Goal: Task Accomplishment & Management: Manage account settings

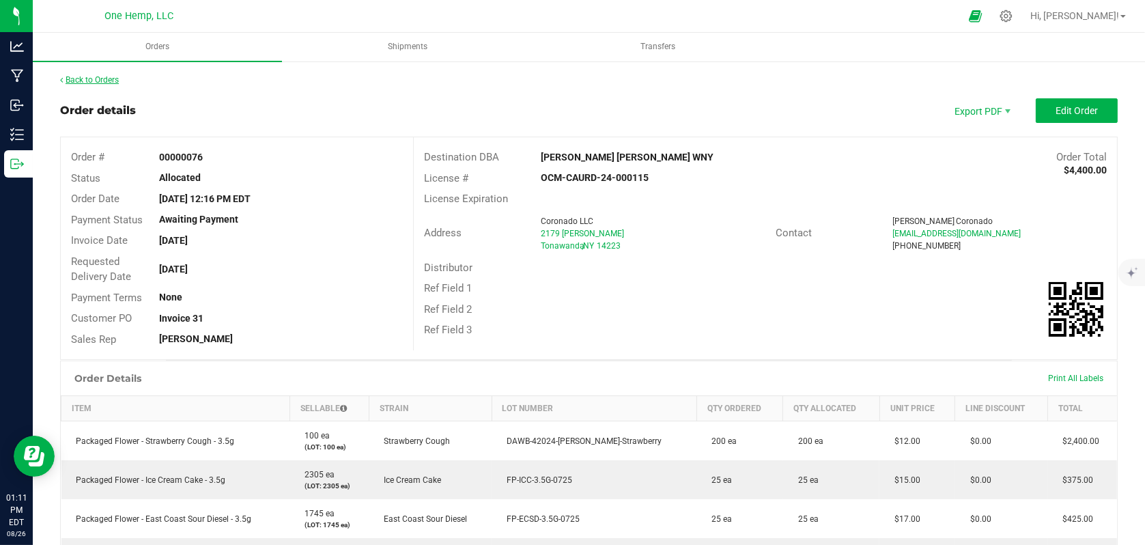
click at [85, 81] on link "Back to Orders" at bounding box center [89, 80] width 59 height 10
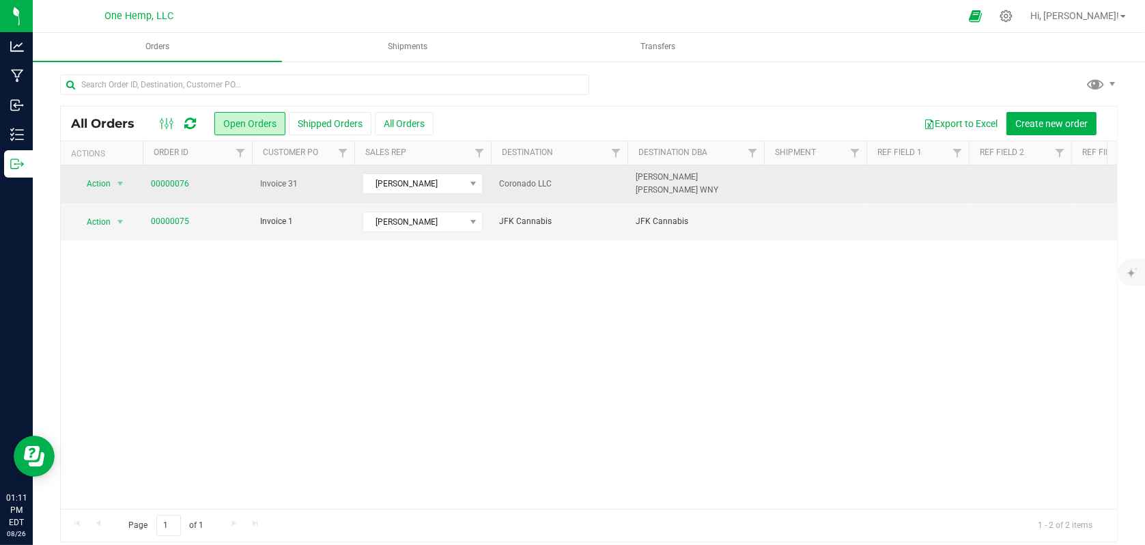
click at [331, 175] on td "Invoice 31" at bounding box center [303, 184] width 102 height 38
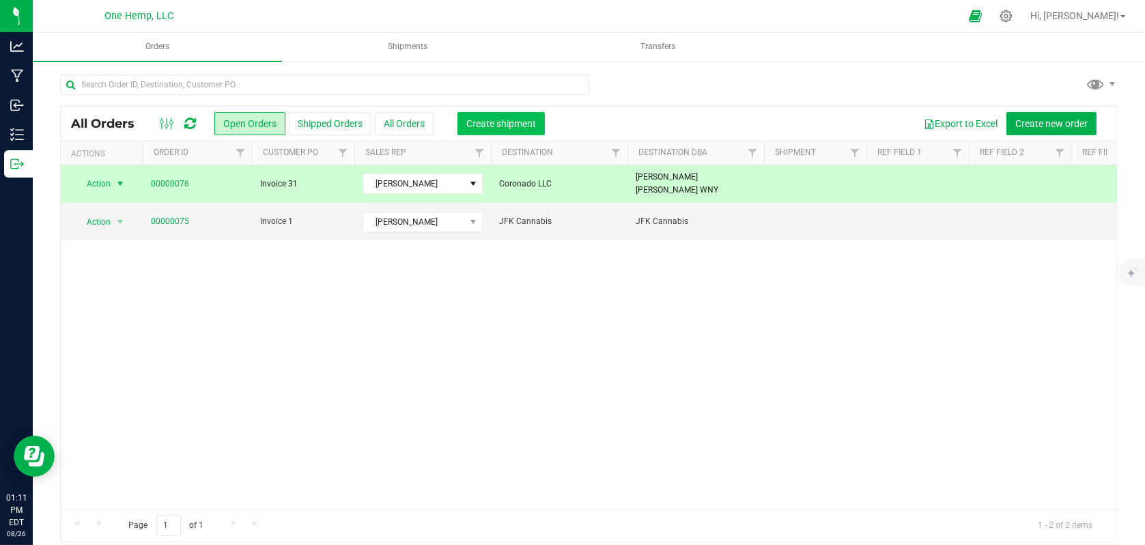
click at [490, 119] on span "Create shipment" at bounding box center [501, 123] width 70 height 11
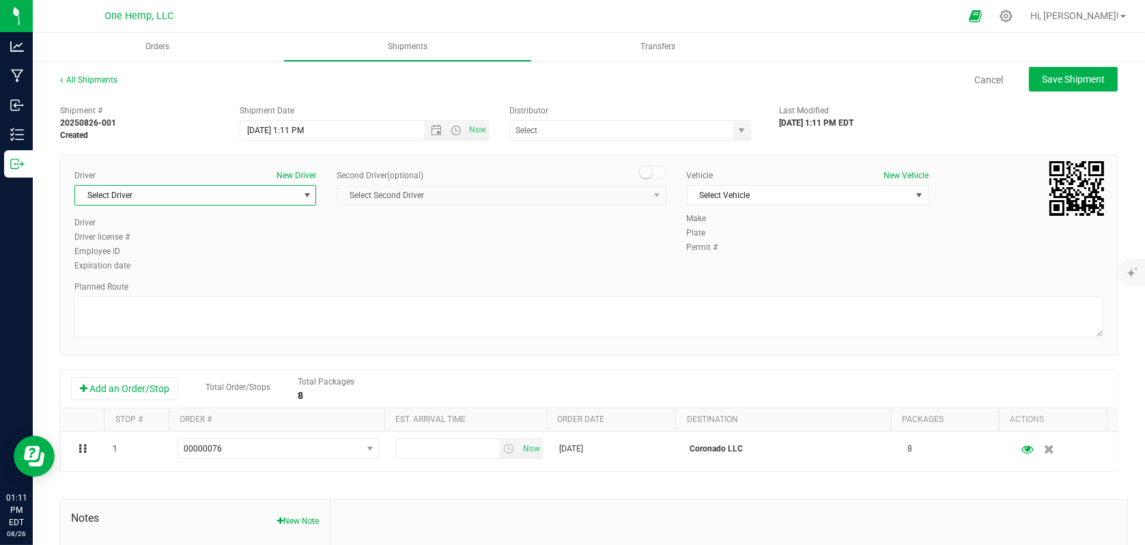
click at [302, 198] on span "select" at bounding box center [307, 195] width 11 height 11
click at [202, 246] on li "[PERSON_NAME]" at bounding box center [194, 252] width 238 height 20
click at [708, 203] on span "Select Vehicle" at bounding box center [799, 195] width 223 height 19
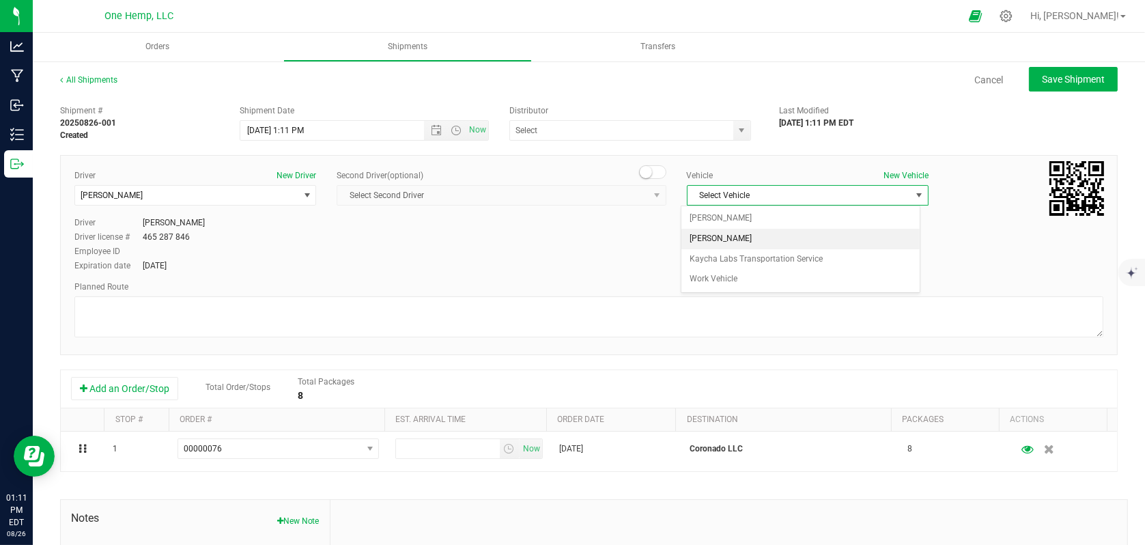
click at [703, 238] on li "[PERSON_NAME]" at bounding box center [801, 239] width 238 height 20
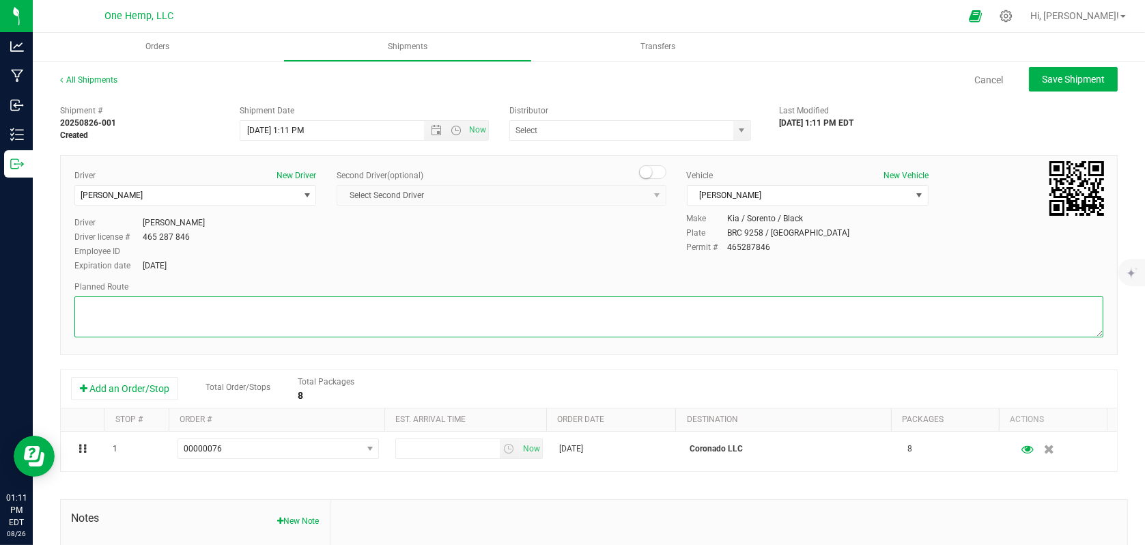
click at [212, 314] on textarea at bounding box center [588, 316] width 1029 height 41
click at [431, 131] on span "Open the date view" at bounding box center [436, 130] width 11 height 11
type textarea "see map"
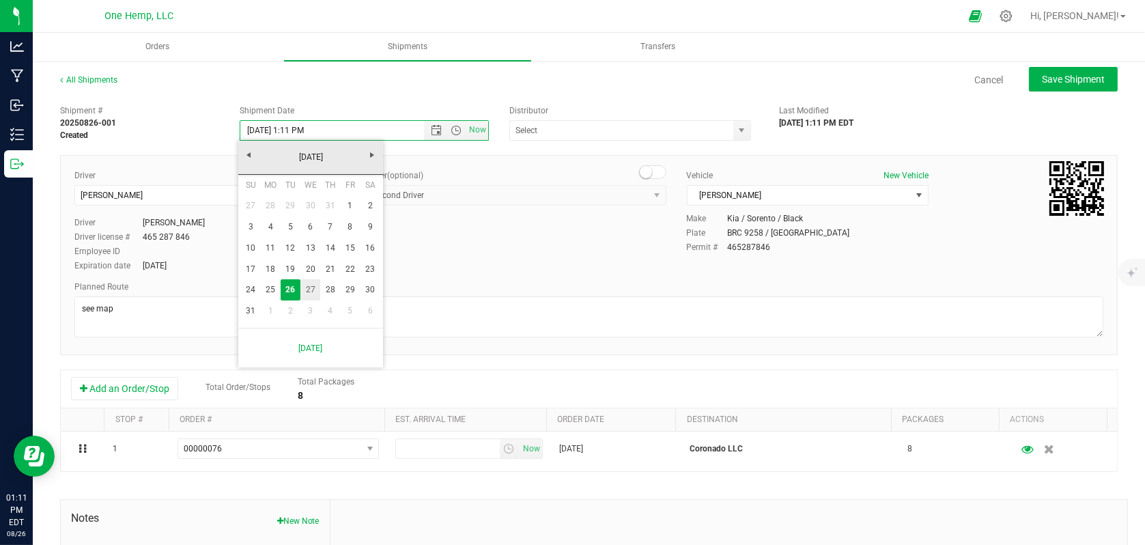
click at [315, 289] on link "27" at bounding box center [310, 289] width 20 height 21
click at [451, 127] on span "Open the time view" at bounding box center [456, 130] width 11 height 11
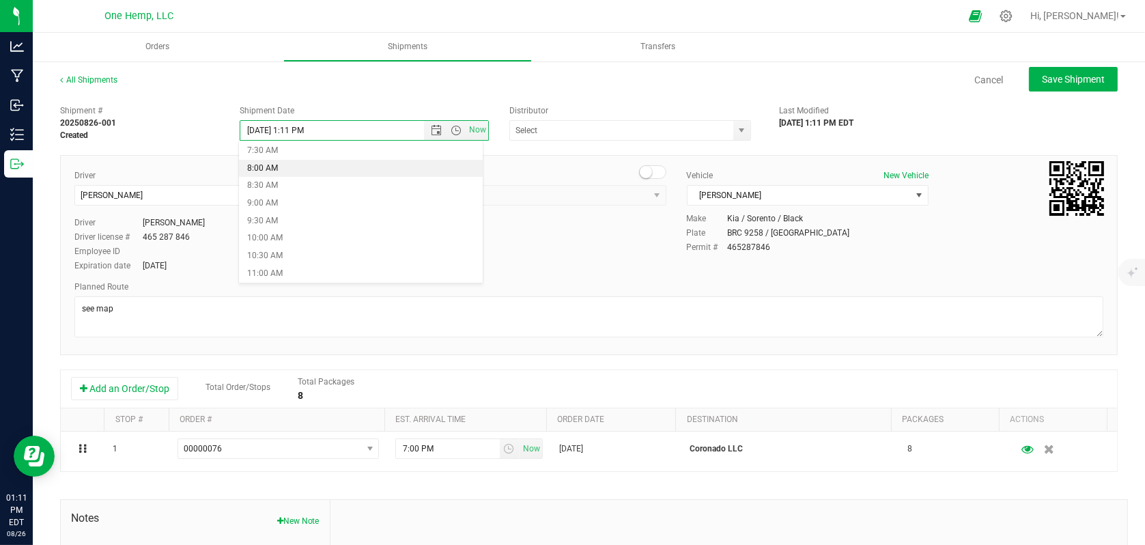
scroll to position [341, 0]
click at [269, 220] on li "11:30 AM" at bounding box center [361, 215] width 244 height 18
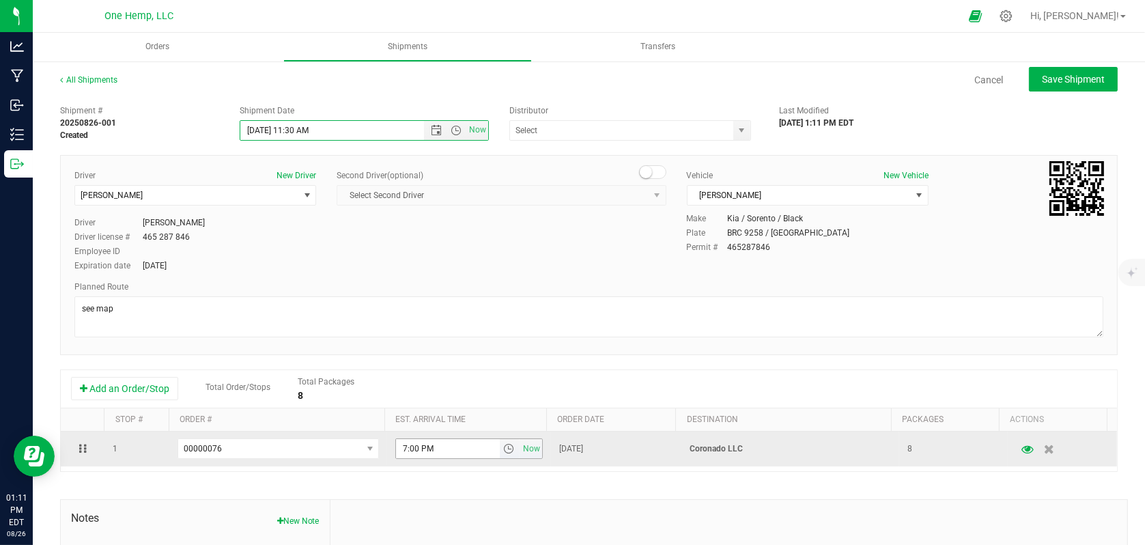
click at [504, 448] on span "select" at bounding box center [509, 448] width 11 height 11
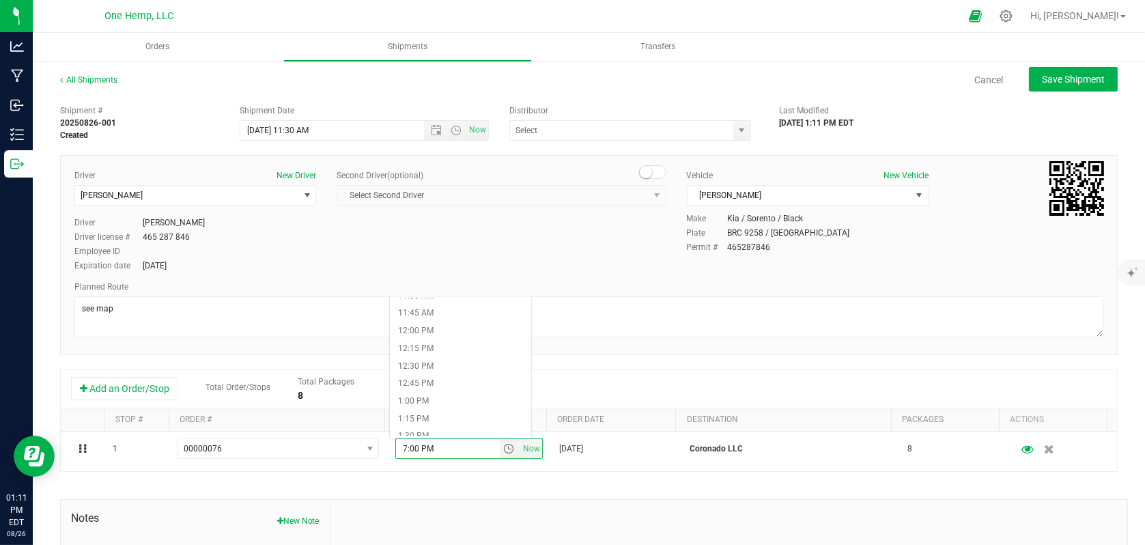
scroll to position [819, 0]
click at [429, 335] on li "12:00 PM" at bounding box center [460, 331] width 141 height 18
click at [1070, 76] on span "Save Shipment" at bounding box center [1073, 79] width 63 height 11
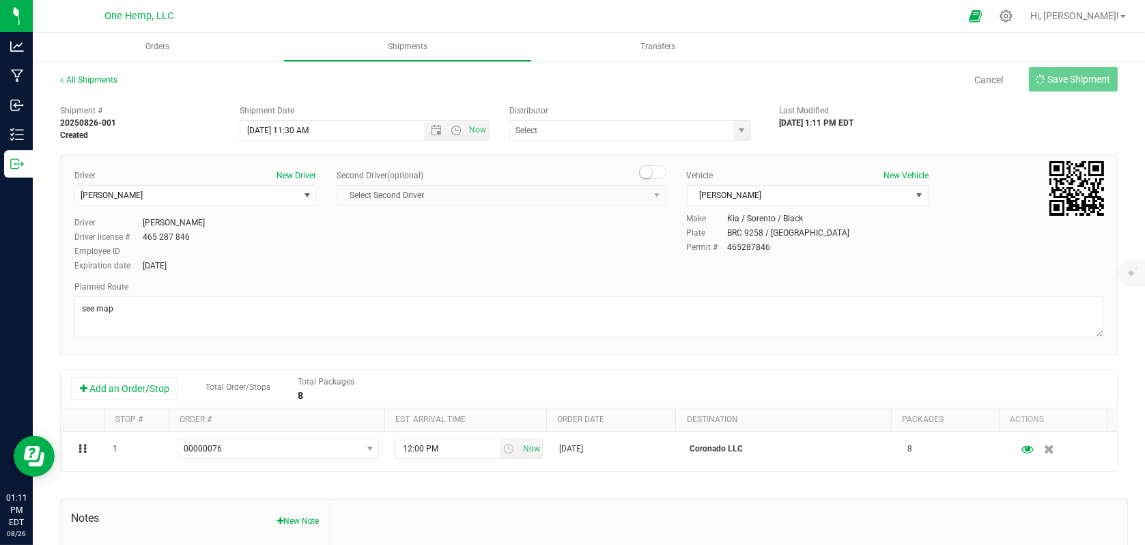
type input "[DATE] 3:30 PM"
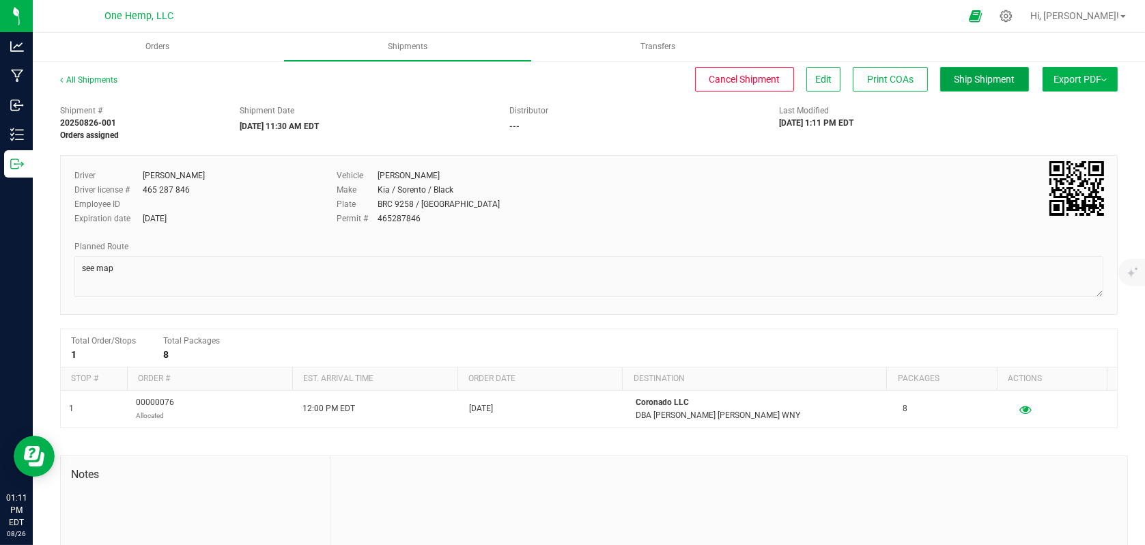
click at [947, 85] on button "Ship Shipment" at bounding box center [984, 79] width 89 height 25
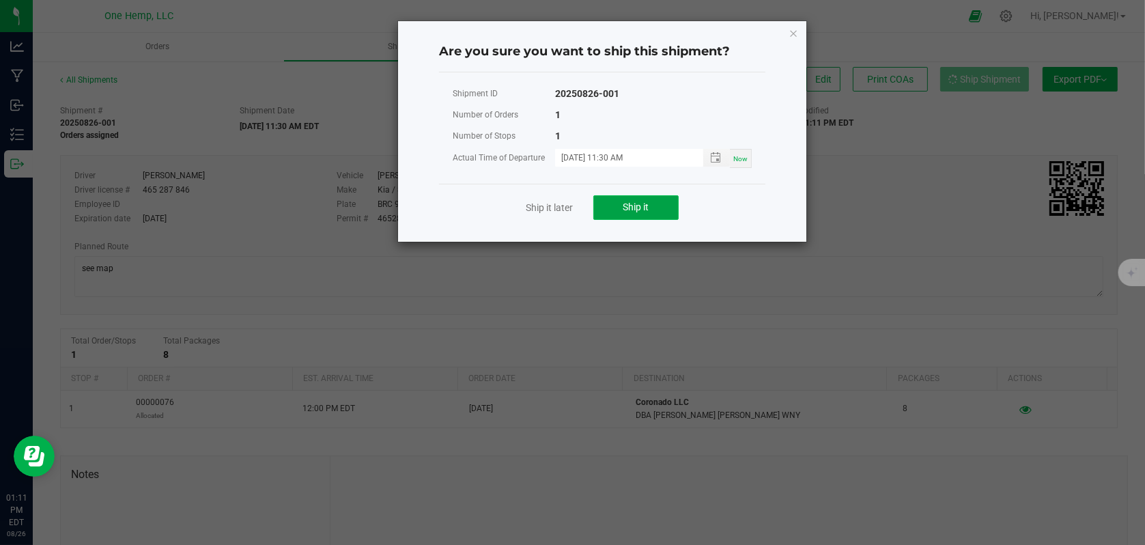
click at [645, 213] on button "Ship it" at bounding box center [635, 207] width 85 height 25
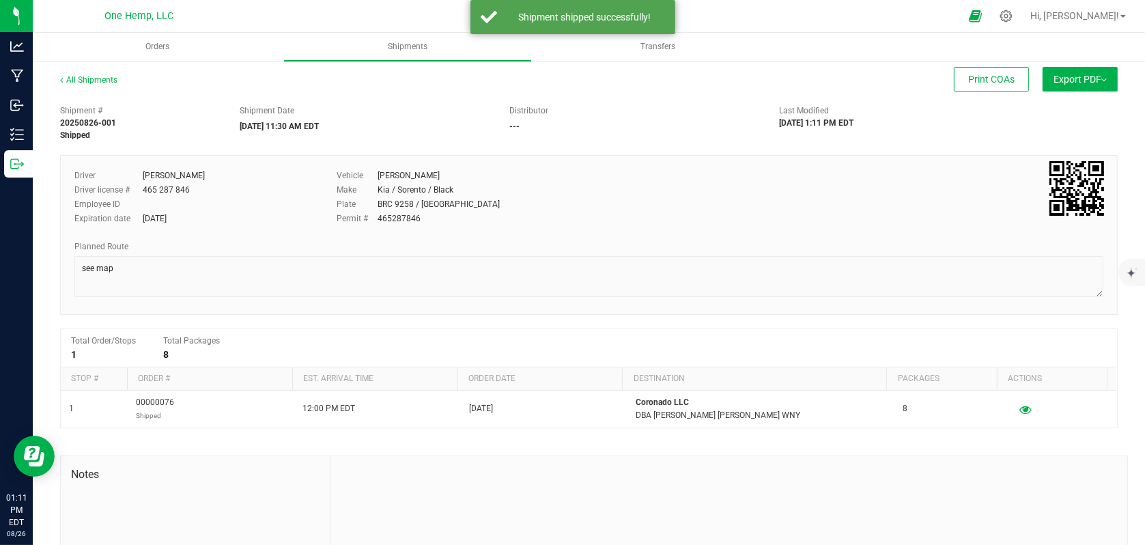
click at [1061, 75] on span "Export PDF" at bounding box center [1080, 79] width 53 height 11
click at [1030, 125] on span "Manifest by Lot" at bounding box center [1045, 130] width 57 height 10
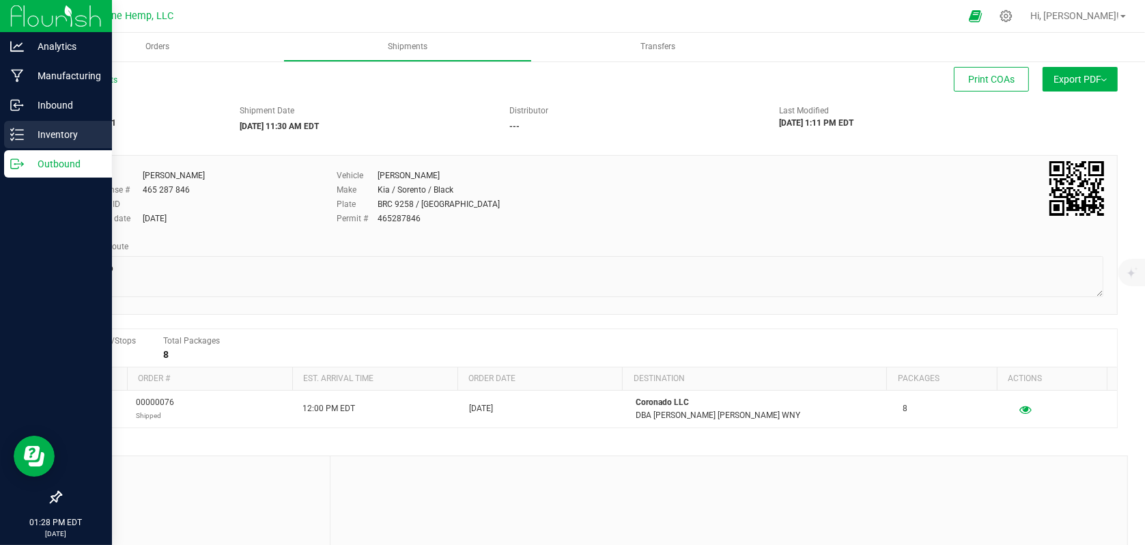
click at [64, 142] on p "Inventory" at bounding box center [65, 134] width 82 height 16
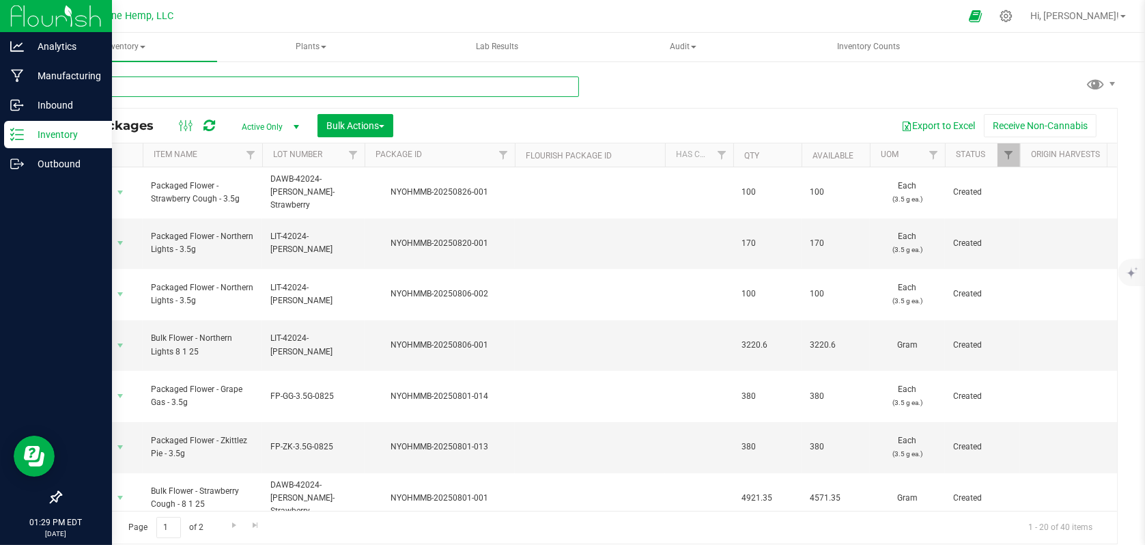
click at [139, 86] on input "text" at bounding box center [319, 86] width 519 height 20
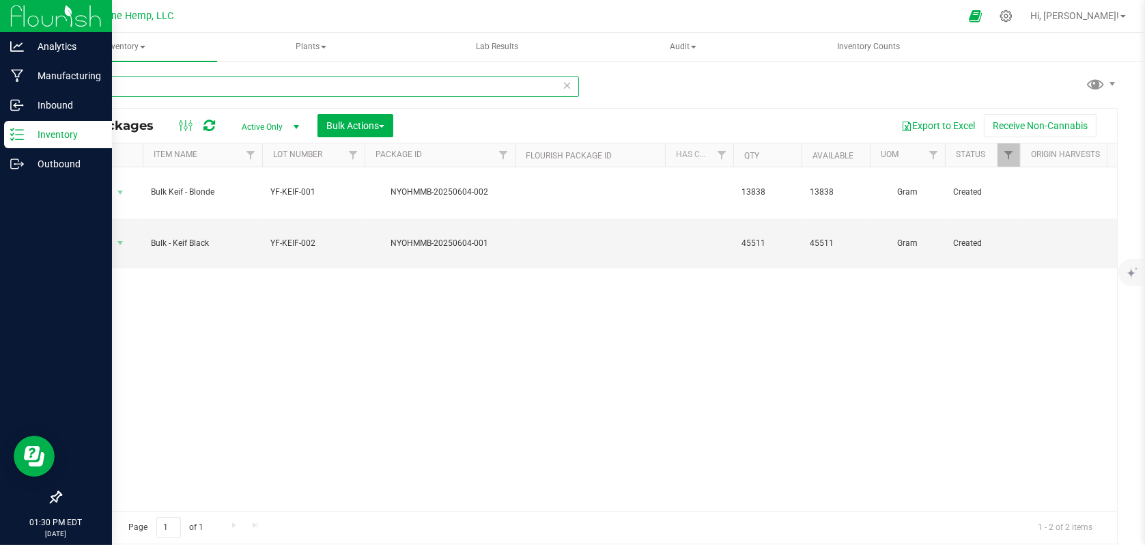
type input "keif"
